Goal: Book appointment/travel/reservation

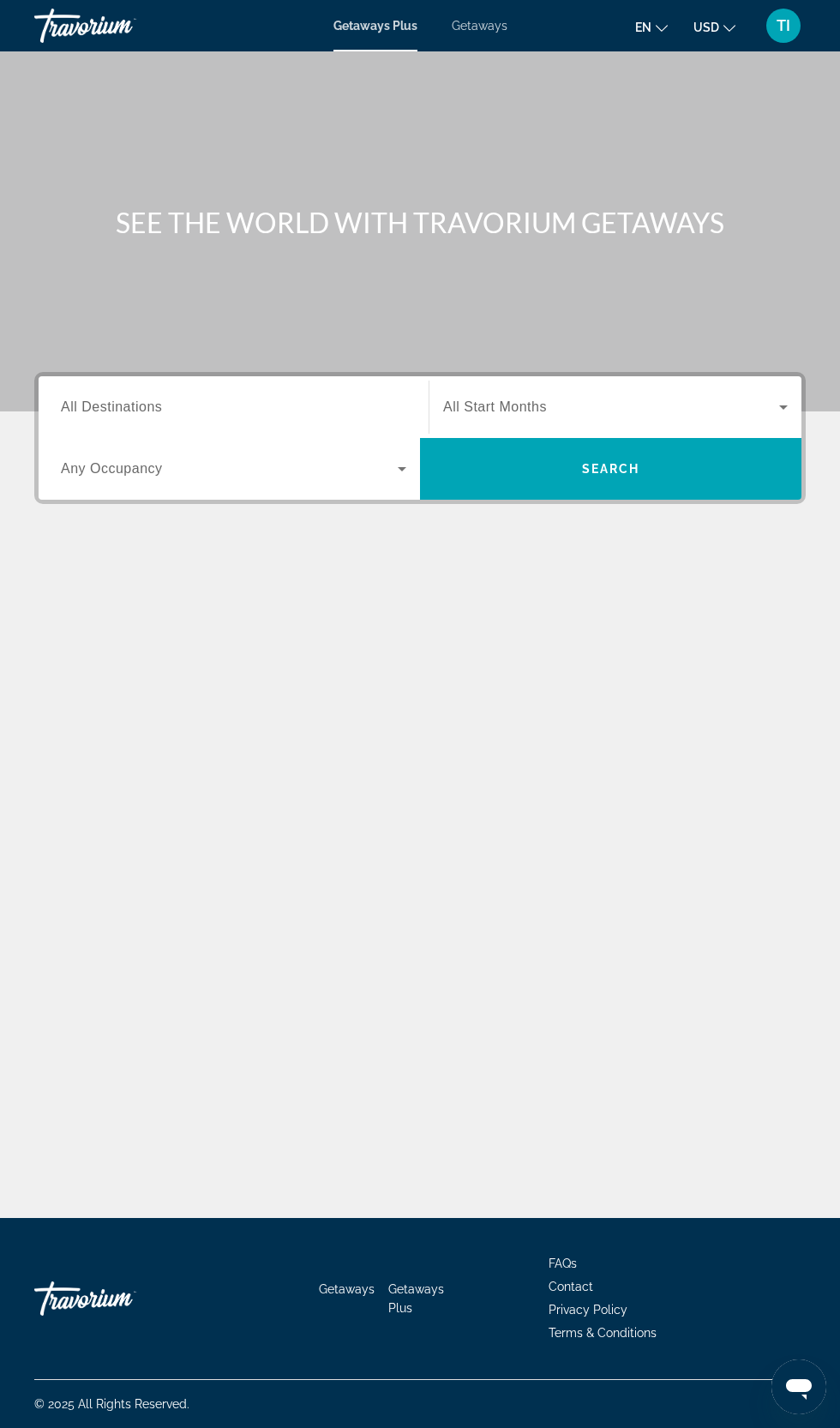
click at [147, 411] on span "All Destinations" at bounding box center [111, 407] width 101 height 14
click at [147, 411] on input "Destination All Destinations" at bounding box center [233, 408] width 345 height 21
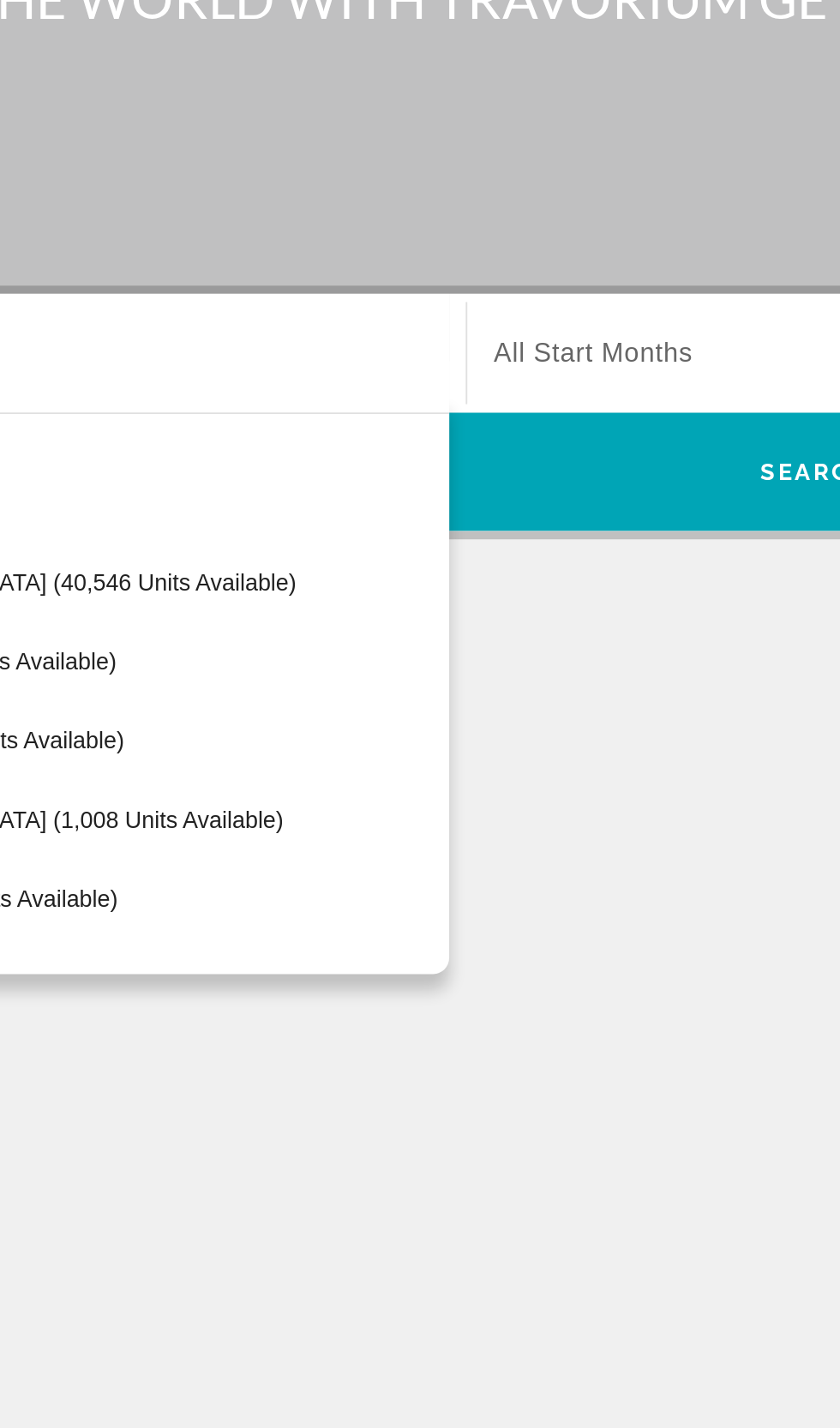
scroll to position [115, 0]
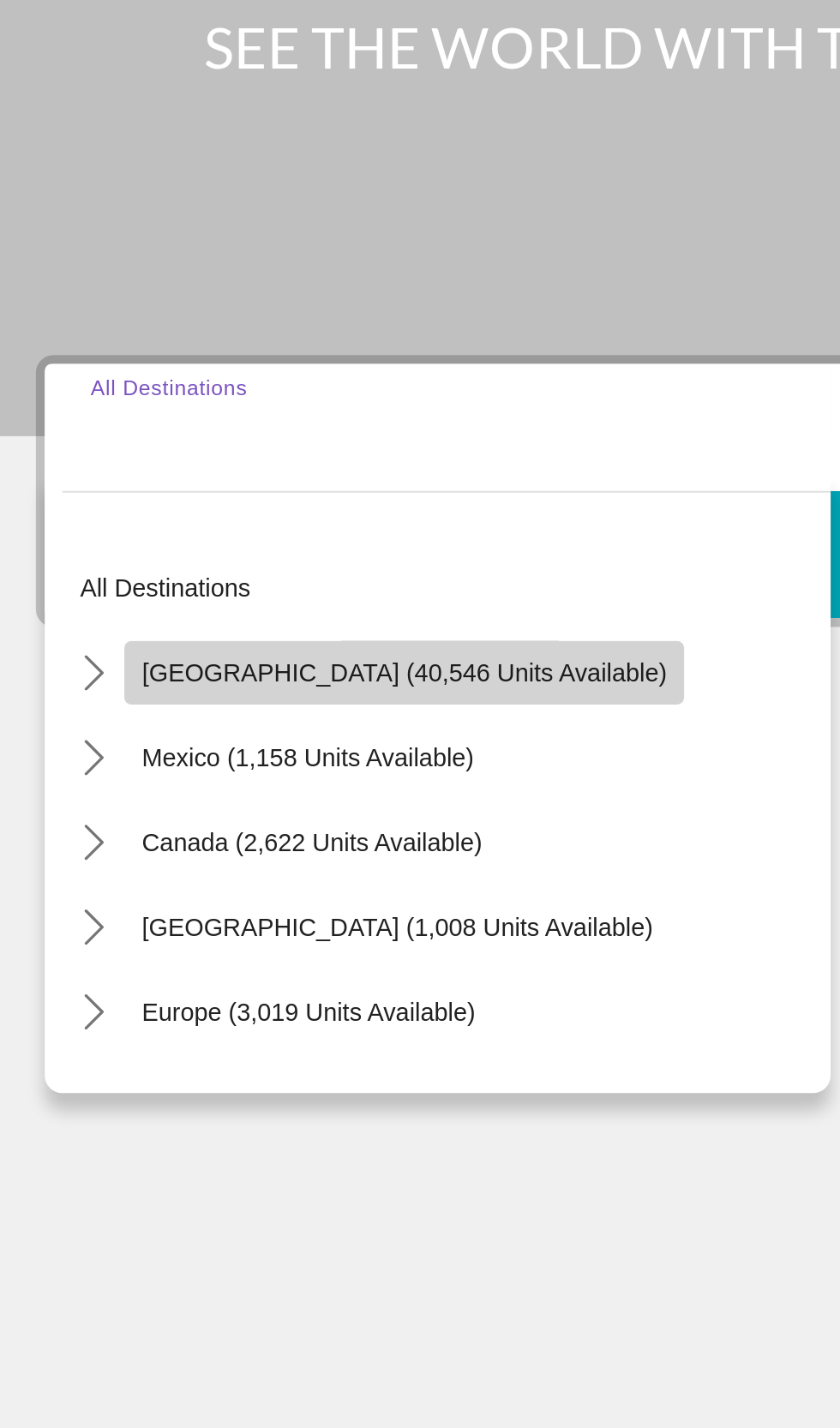
click at [230, 519] on span "[GEOGRAPHIC_DATA] (40,546 units available)" at bounding box center [212, 525] width 254 height 13
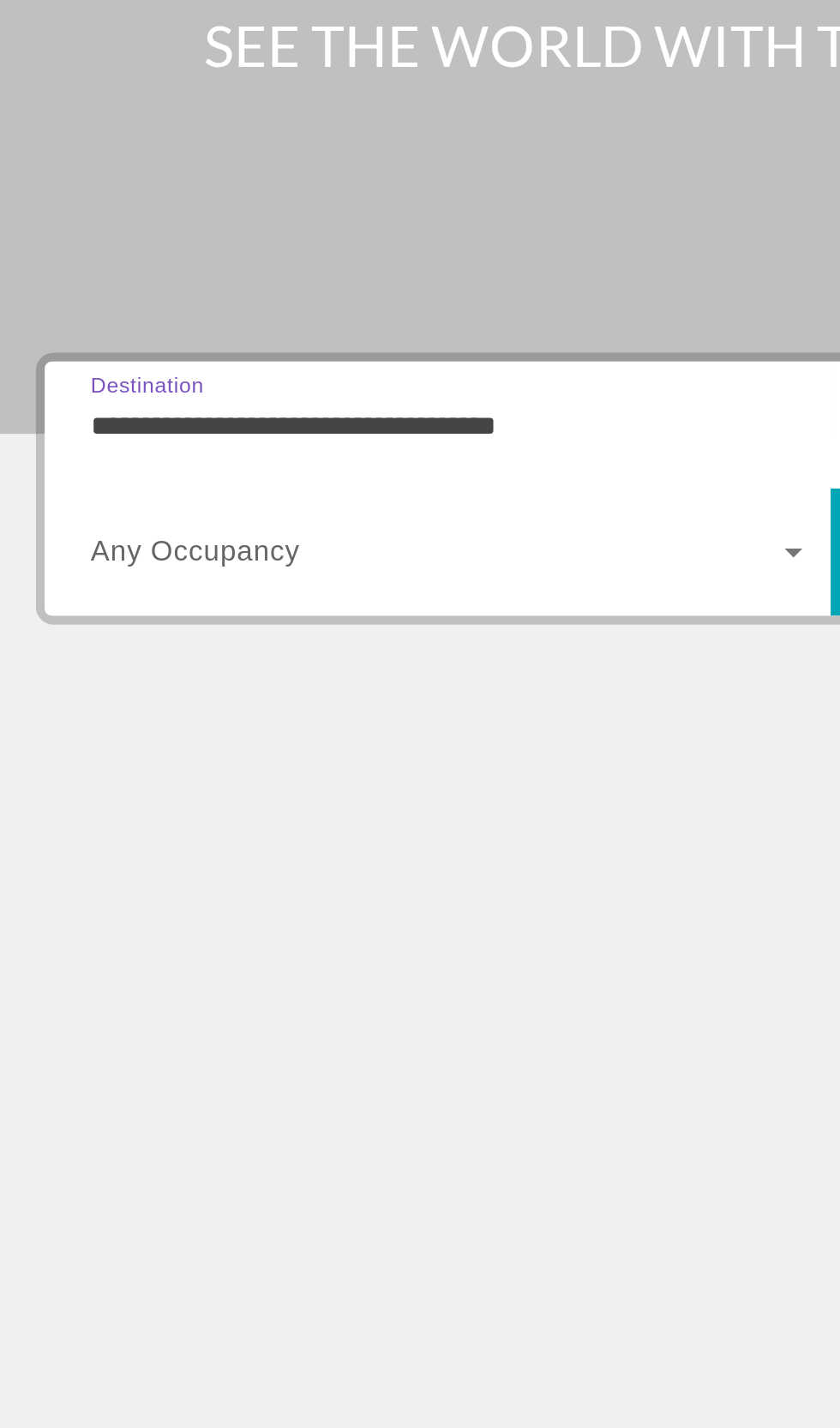
click at [232, 398] on input "**********" at bounding box center [233, 408] width 345 height 21
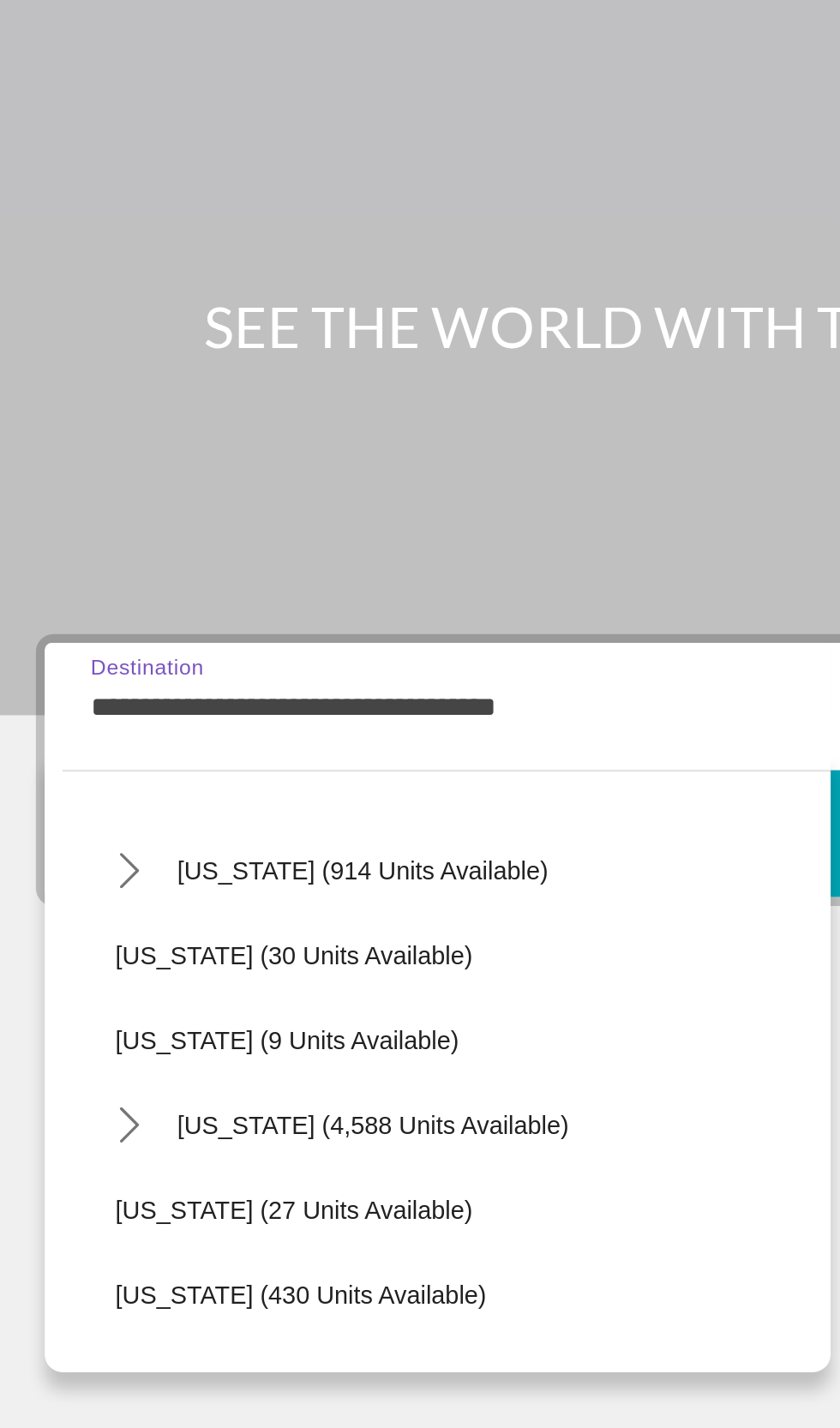
scroll to position [205, 0]
click at [87, 601] on icon "Toggle Florida (4,588 units available) submenu" at bounding box center [79, 609] width 17 height 17
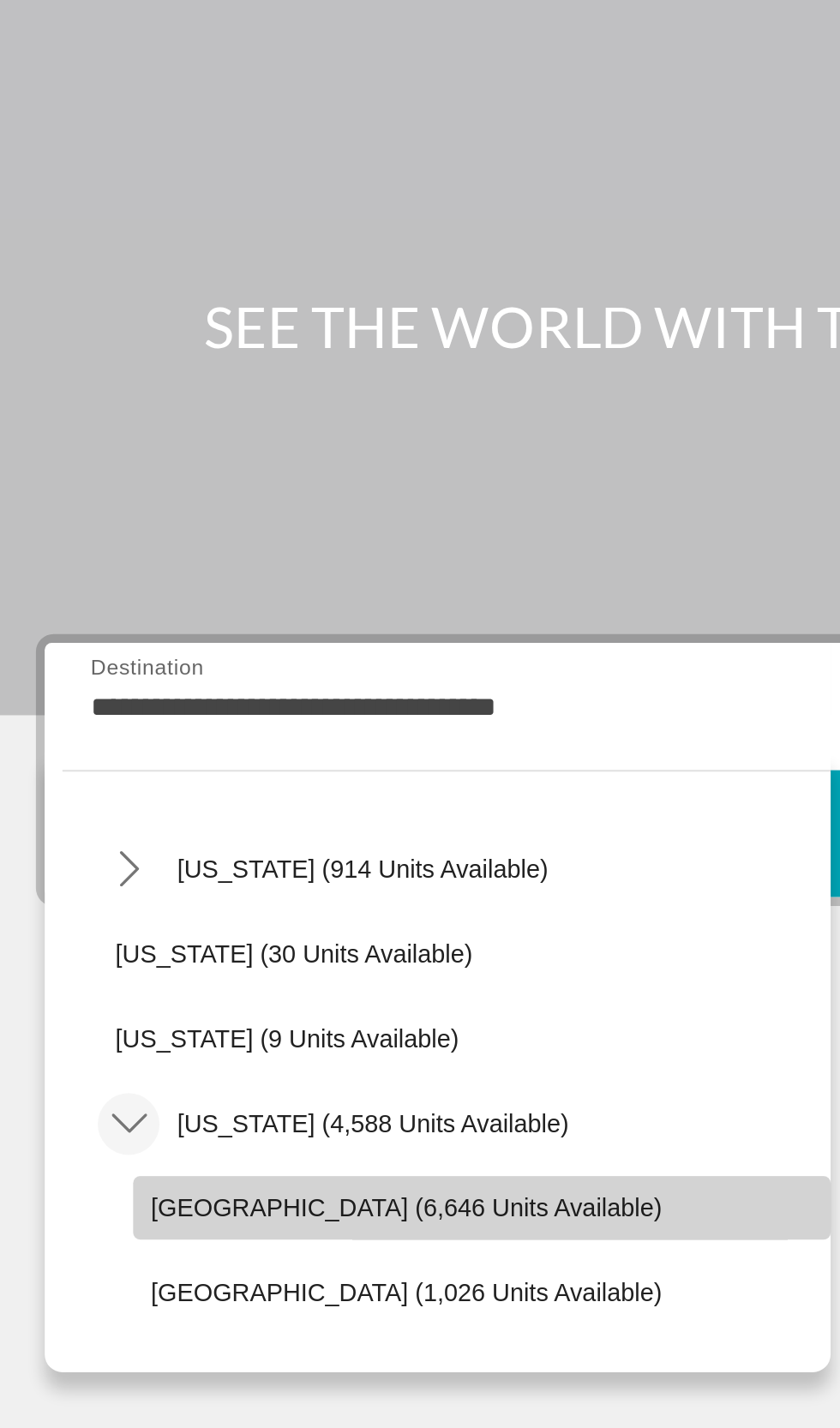
click at [198, 644] on span "[GEOGRAPHIC_DATA] (6,646 units available)" at bounding box center [214, 650] width 248 height 13
type input "**********"
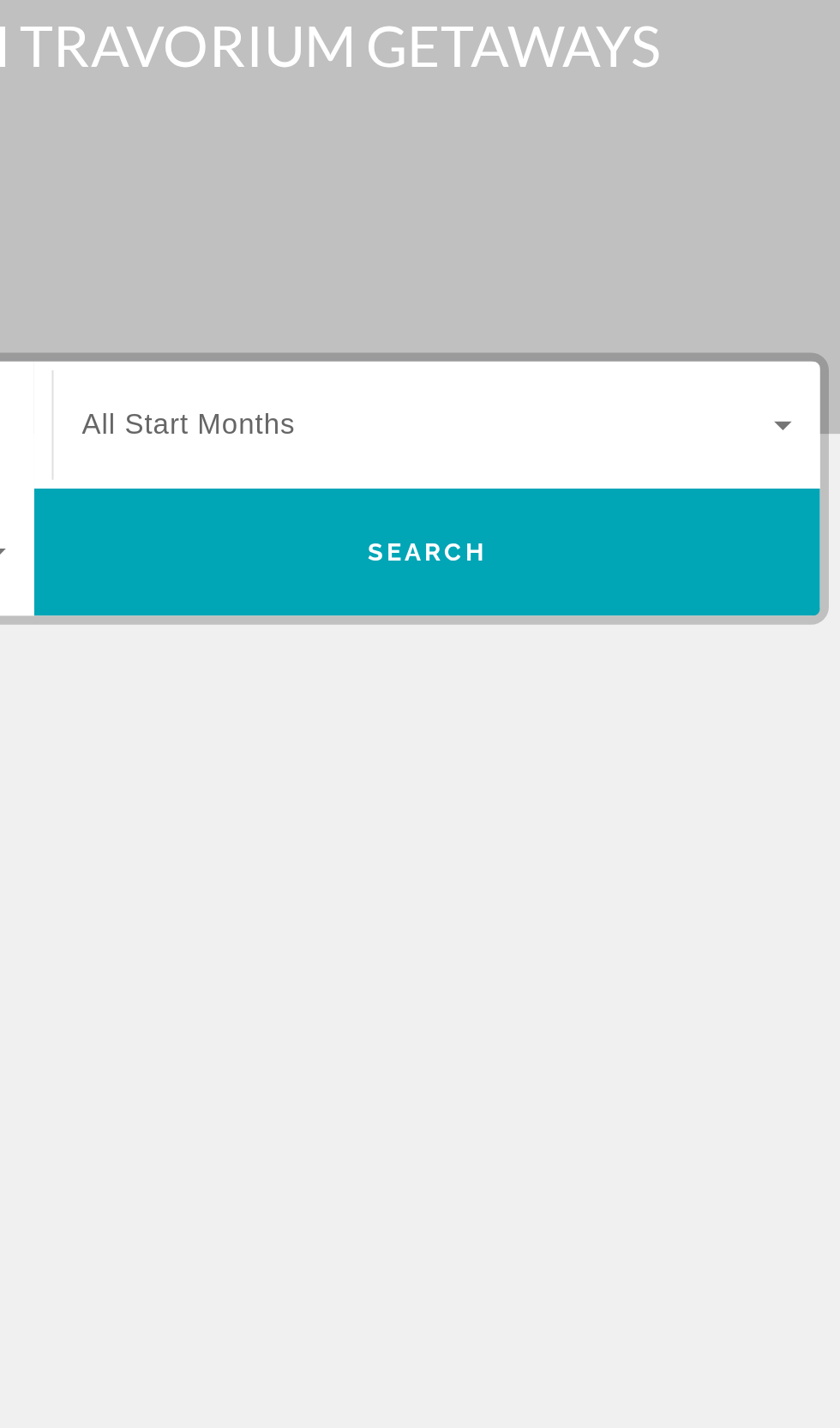
scroll to position [115, 0]
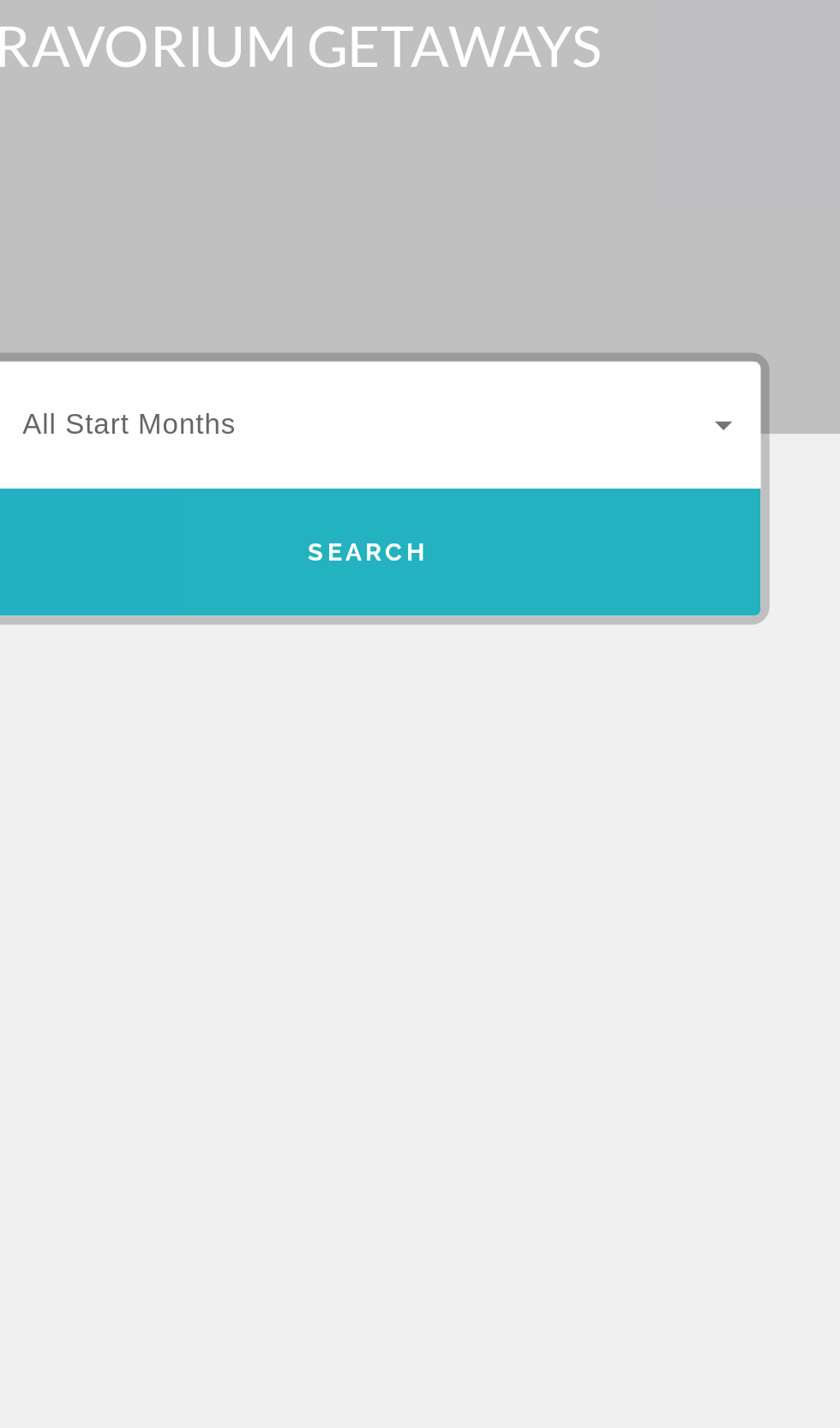
click at [709, 438] on span "Search" at bounding box center [611, 468] width 382 height 62
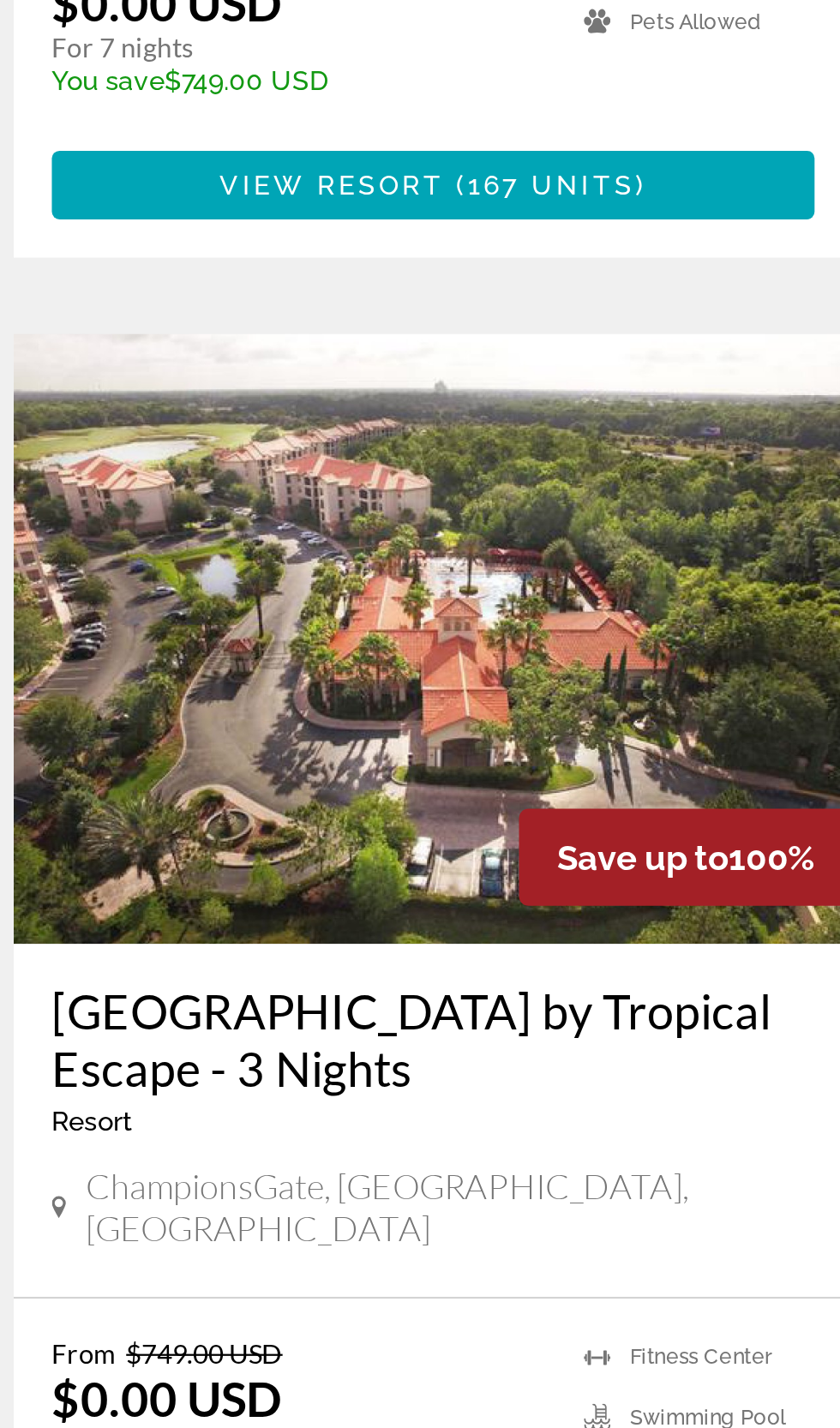
scroll to position [1703, 0]
